Goal: Information Seeking & Learning: Learn about a topic

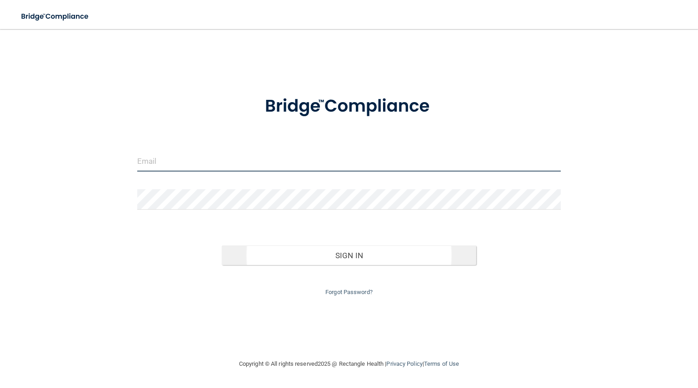
type input "[EMAIL_ADDRESS][DOMAIN_NAME]"
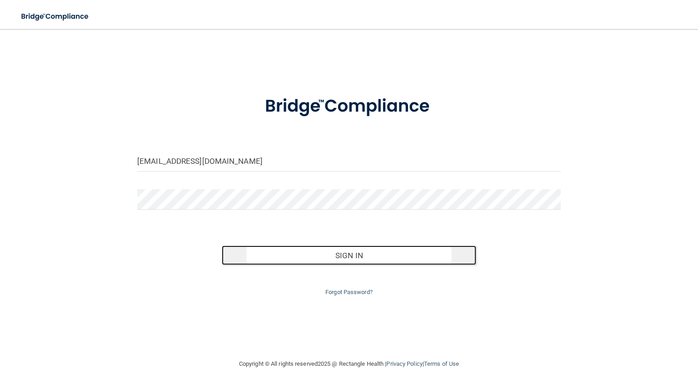
click at [310, 257] on button "Sign In" at bounding box center [349, 256] width 254 height 20
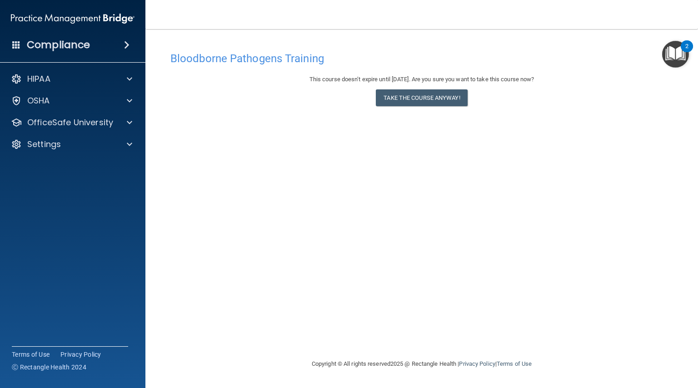
click at [682, 55] on img "Open Resource Center, 2 new notifications" at bounding box center [675, 54] width 27 height 27
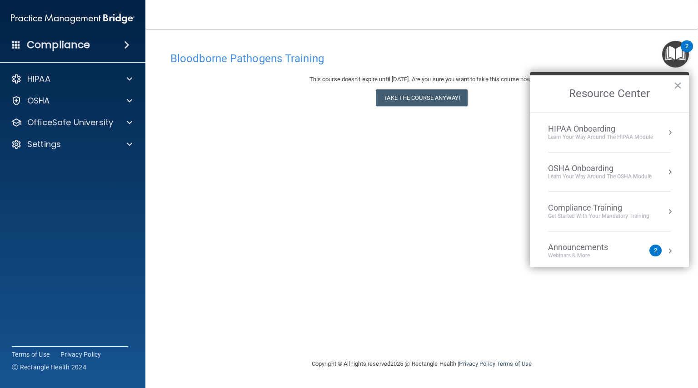
click at [584, 242] on li "Announcements Webinars & More 2" at bounding box center [609, 252] width 123 height 40
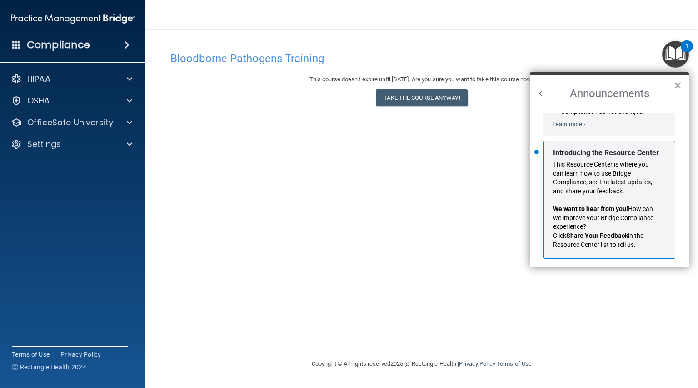
scroll to position [159, 0]
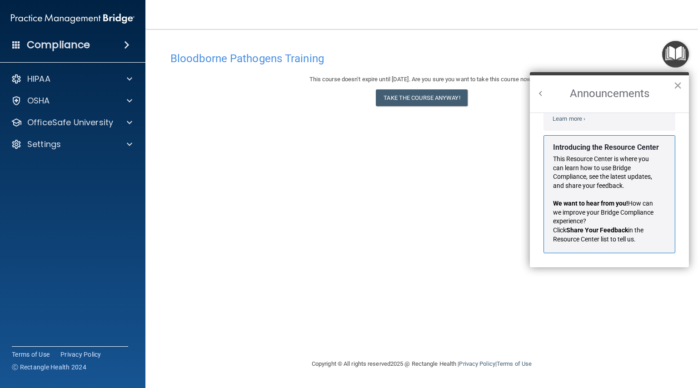
click at [678, 85] on button "×" at bounding box center [677, 85] width 9 height 15
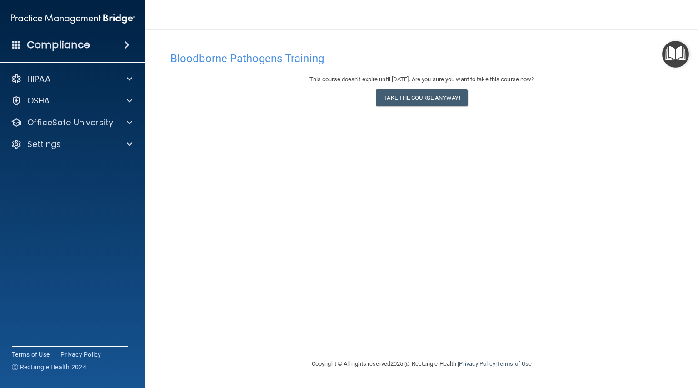
click at [407, 238] on div "Bloodborne Pathogens Training This course doesn’t expire until 08/06/2026. Are …" at bounding box center [421, 203] width 516 height 312
